Goal: Transaction & Acquisition: Obtain resource

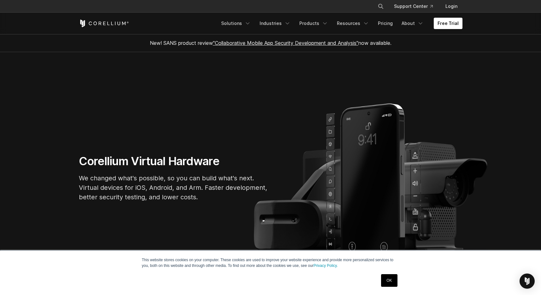
click at [394, 280] on link "OK" at bounding box center [389, 280] width 16 height 13
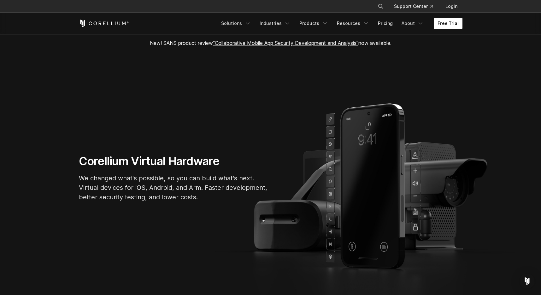
click at [449, 24] on link "Free Trial" at bounding box center [448, 23] width 29 height 11
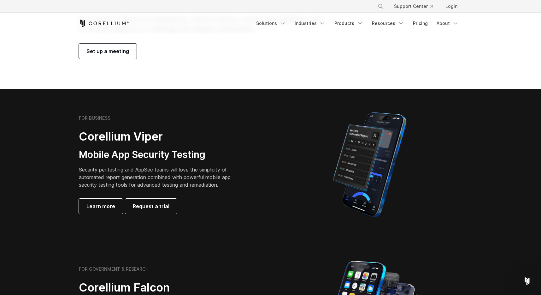
scroll to position [81, 0]
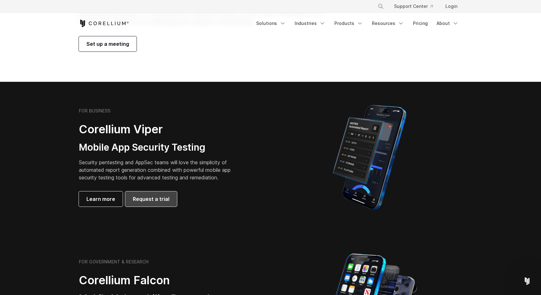
click at [169, 202] on link "Request a trial" at bounding box center [151, 198] width 52 height 15
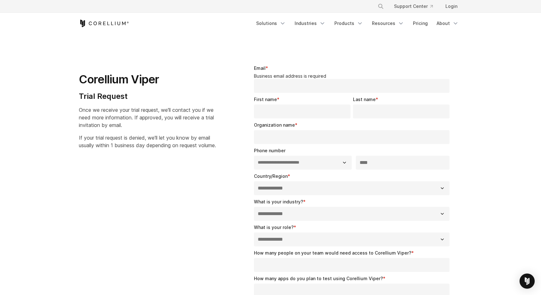
select select "**"
click at [110, 26] on icon "Corellium Home" at bounding box center [104, 24] width 50 height 8
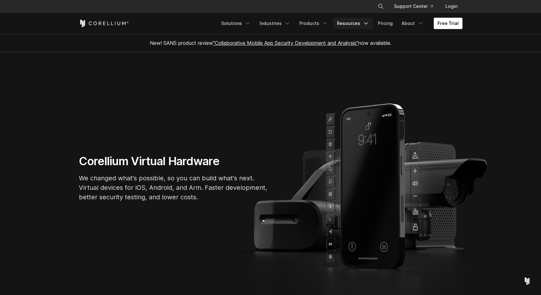
click at [352, 25] on link "Resources" at bounding box center [353, 23] width 40 height 11
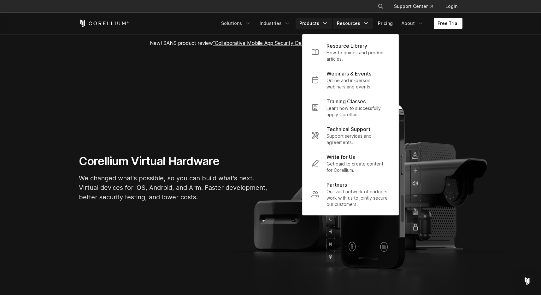
click at [314, 27] on link "Products" at bounding box center [314, 23] width 36 height 11
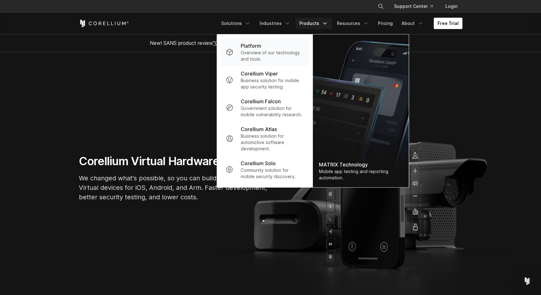
click at [278, 54] on p "Overview of our technology and tools." at bounding box center [272, 56] width 63 height 13
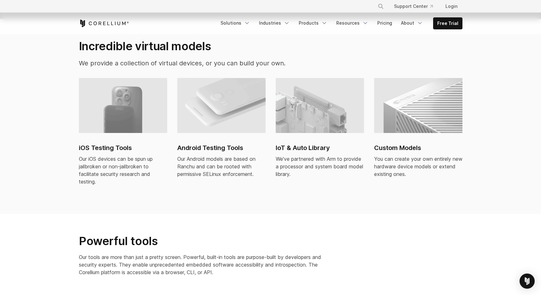
scroll to position [427, 0]
